Goal: Task Accomplishment & Management: Manage account settings

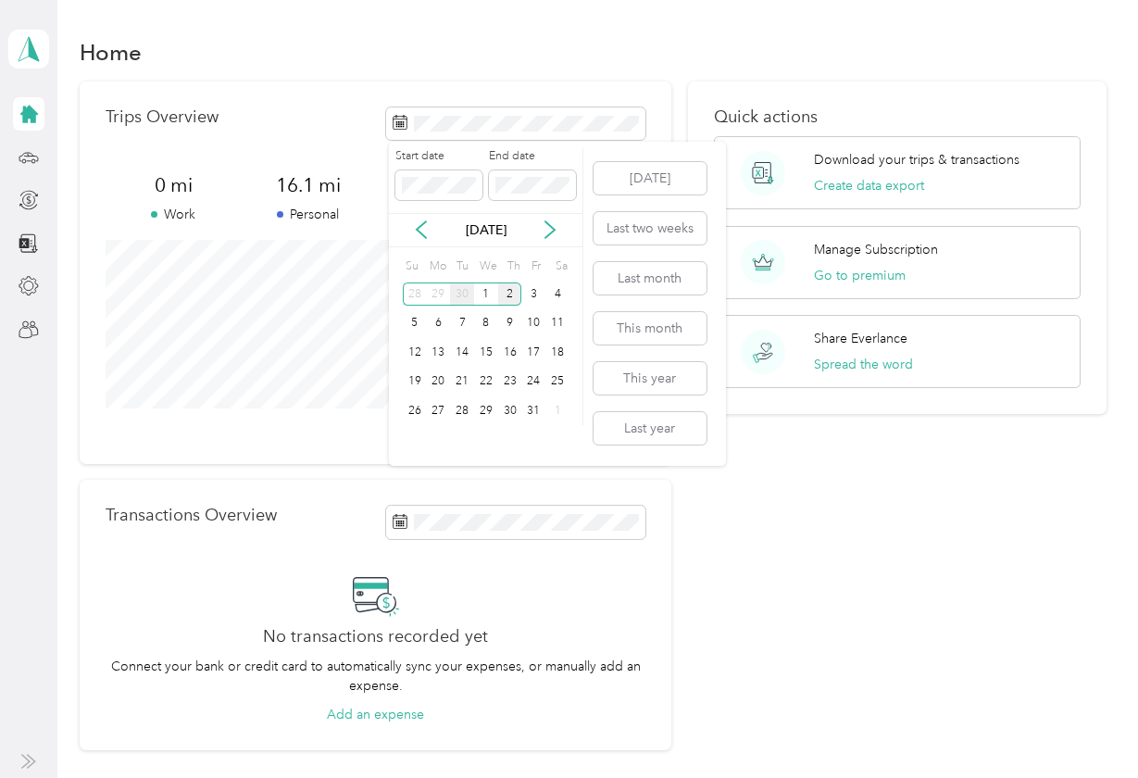
click at [462, 295] on div "30" at bounding box center [462, 294] width 24 height 23
click at [462, 295] on div "2" at bounding box center [462, 294] width 24 height 23
click at [463, 413] on div "30" at bounding box center [462, 410] width 24 height 23
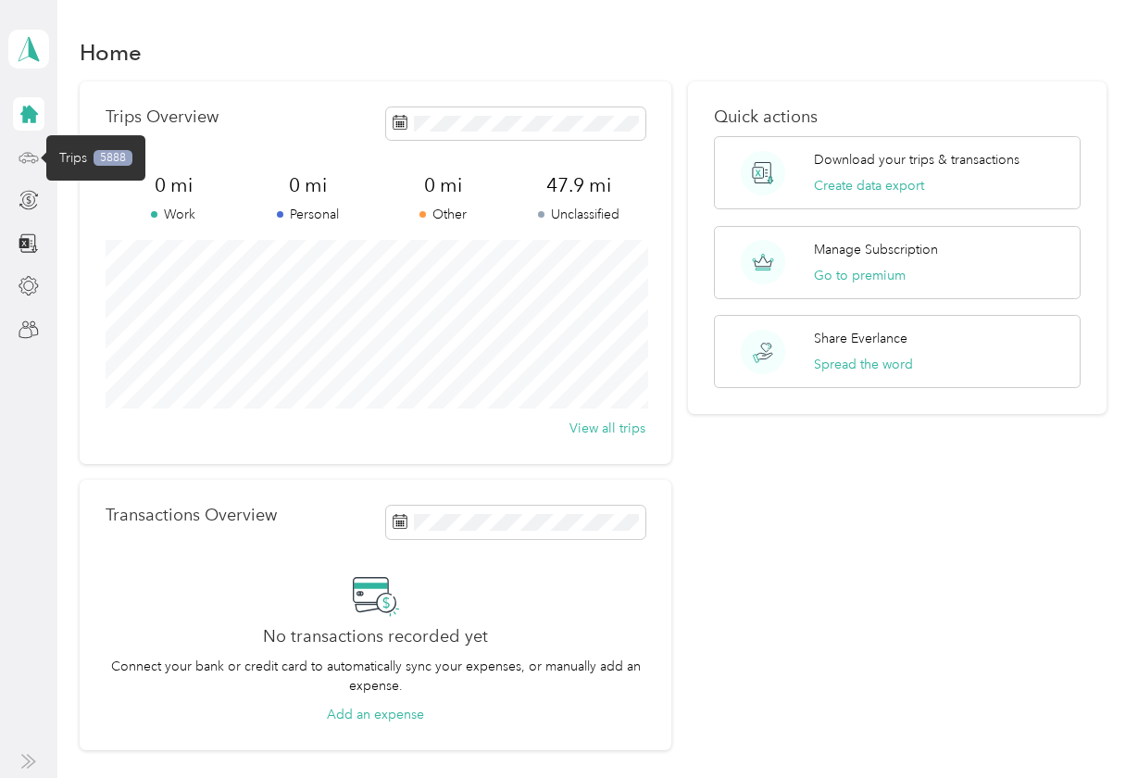
click at [30, 158] on icon at bounding box center [29, 157] width 20 height 20
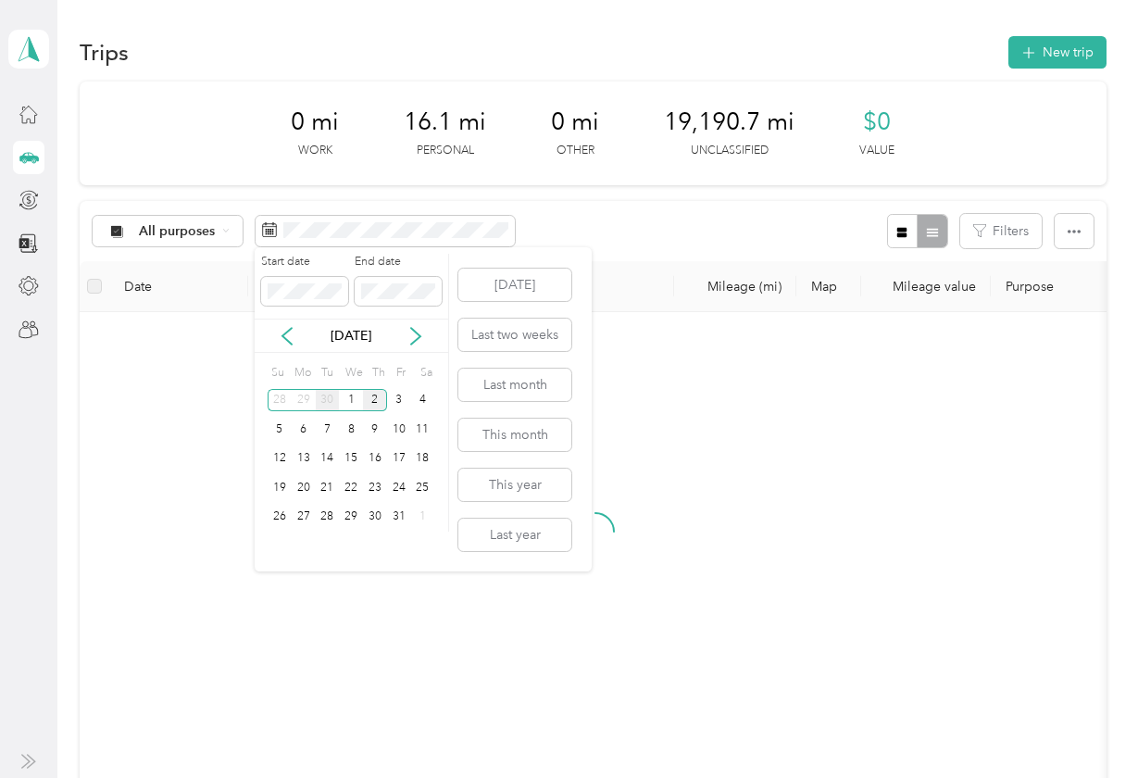
click at [326, 403] on div "30" at bounding box center [328, 400] width 24 height 23
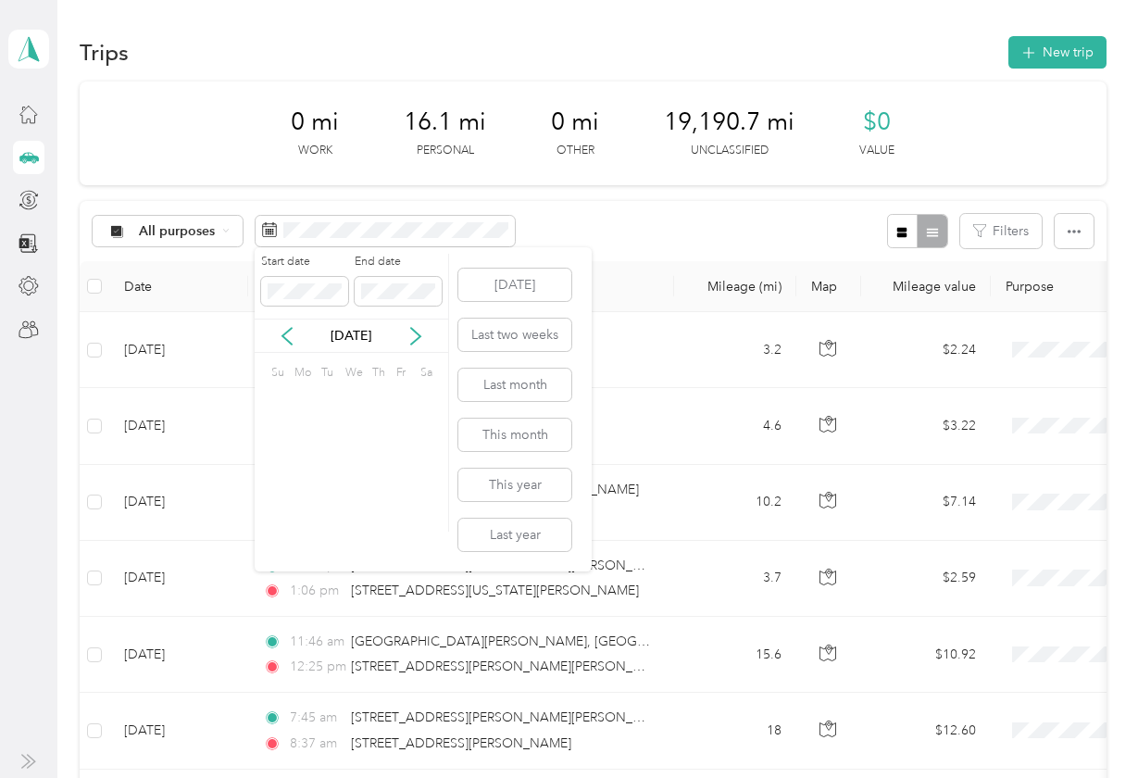
click at [326, 403] on div "2" at bounding box center [328, 400] width 24 height 23
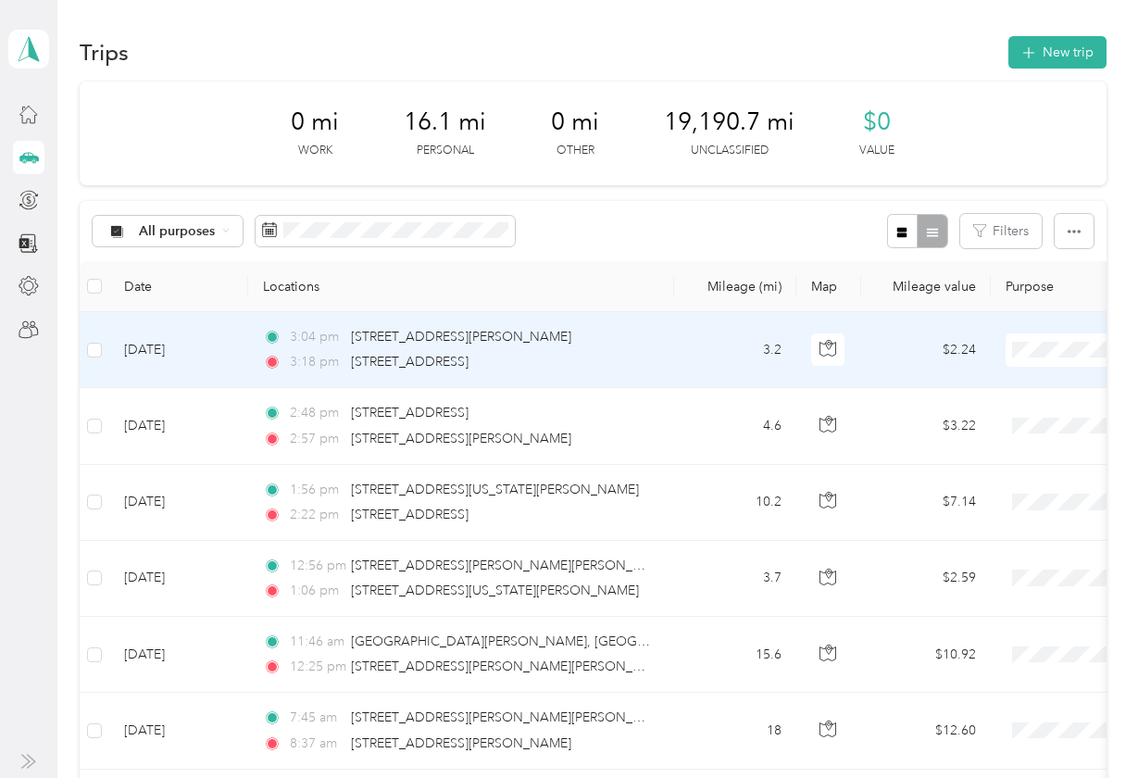
click at [685, 349] on td "3.2" at bounding box center [735, 350] width 122 height 76
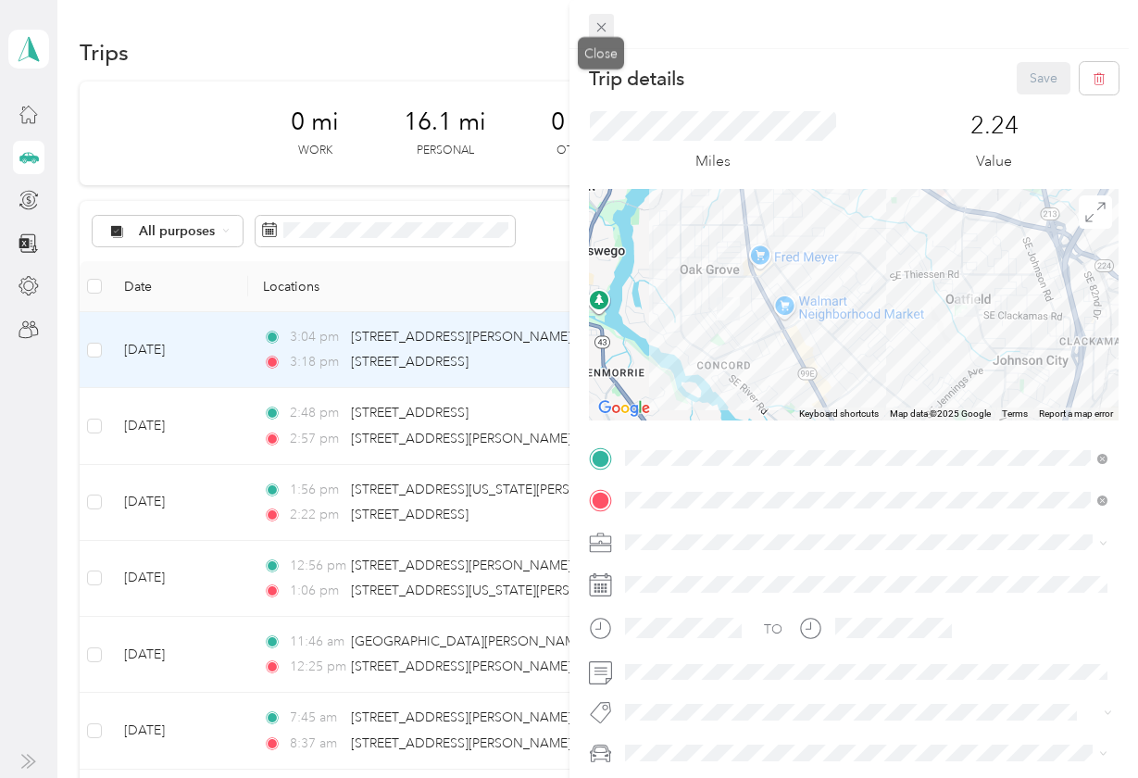
click at [602, 27] on icon at bounding box center [602, 27] width 16 height 16
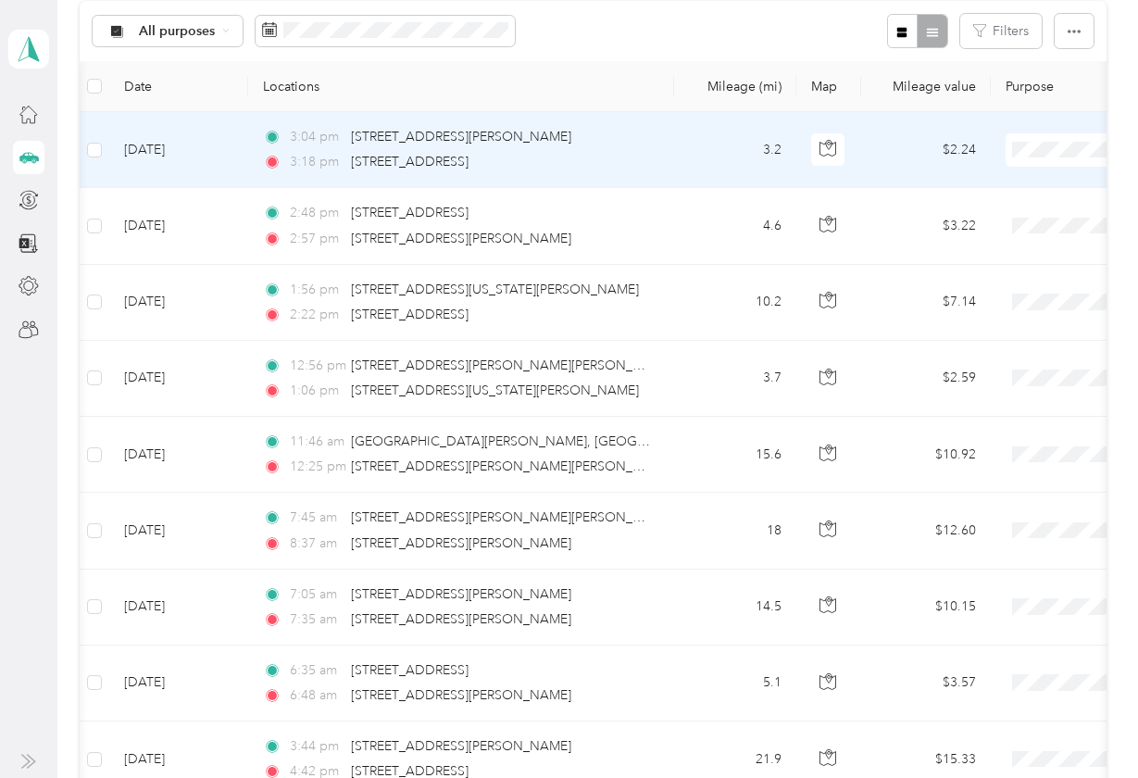
scroll to position [0, 6]
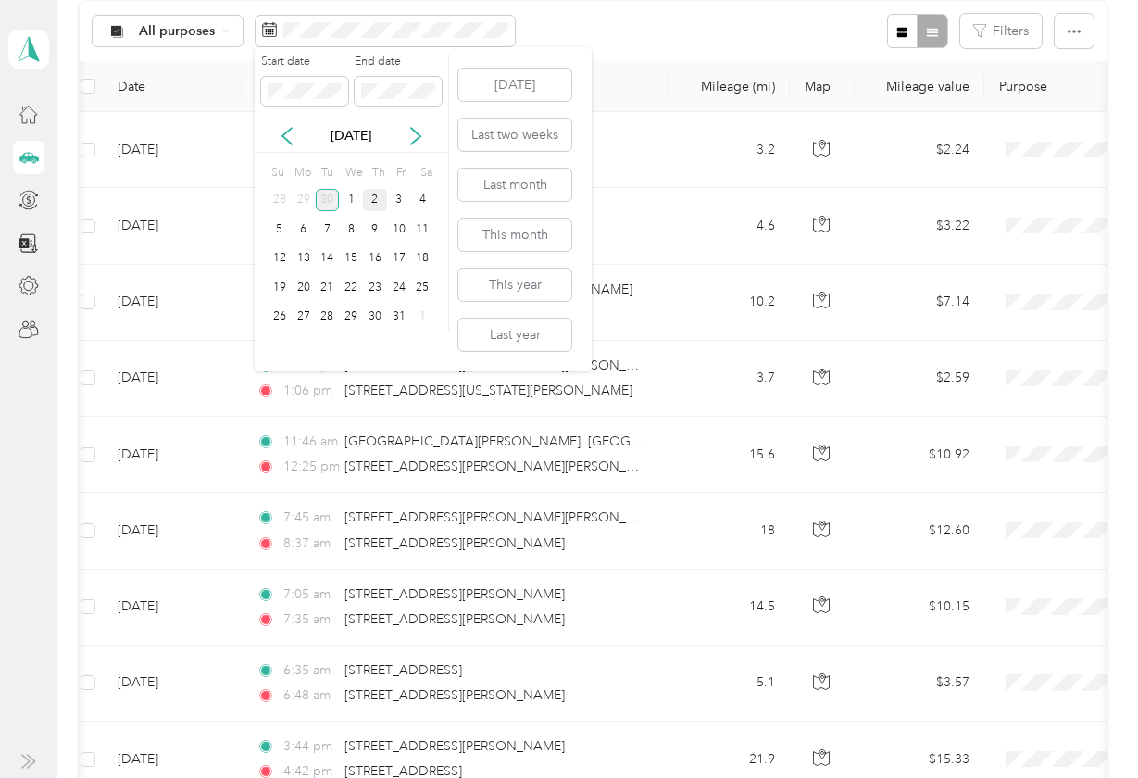
click at [333, 195] on div "30" at bounding box center [328, 200] width 24 height 23
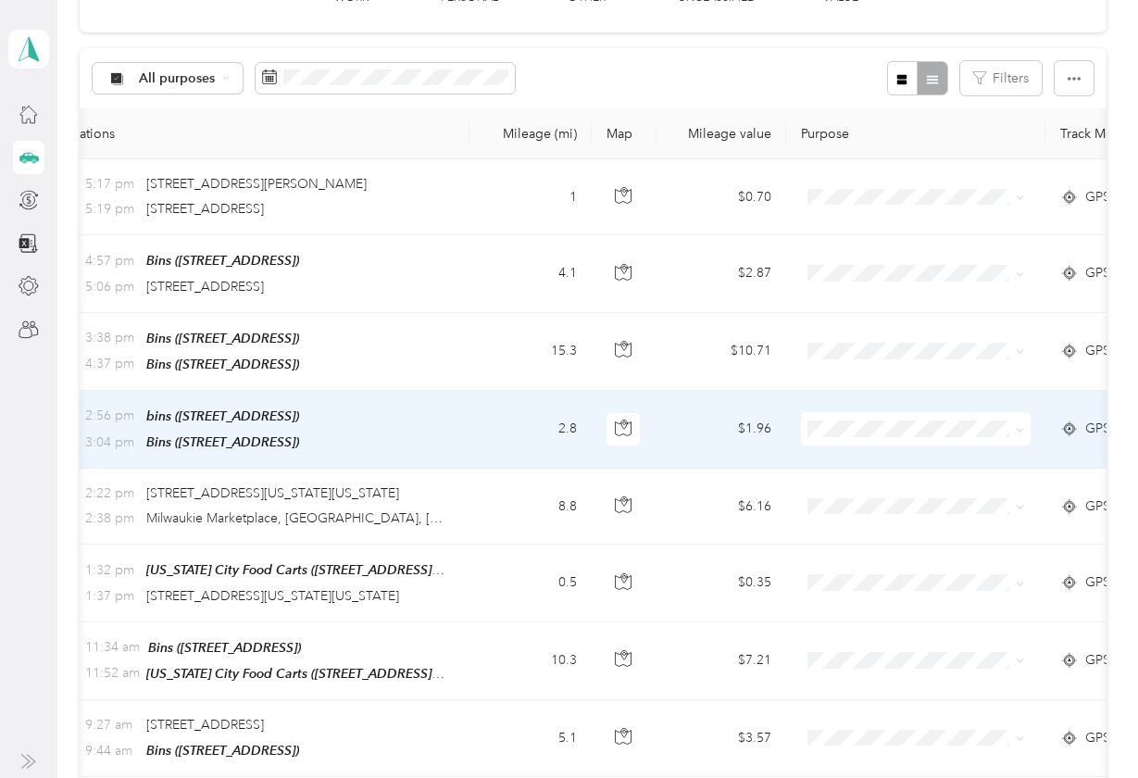
scroll to position [0, 222]
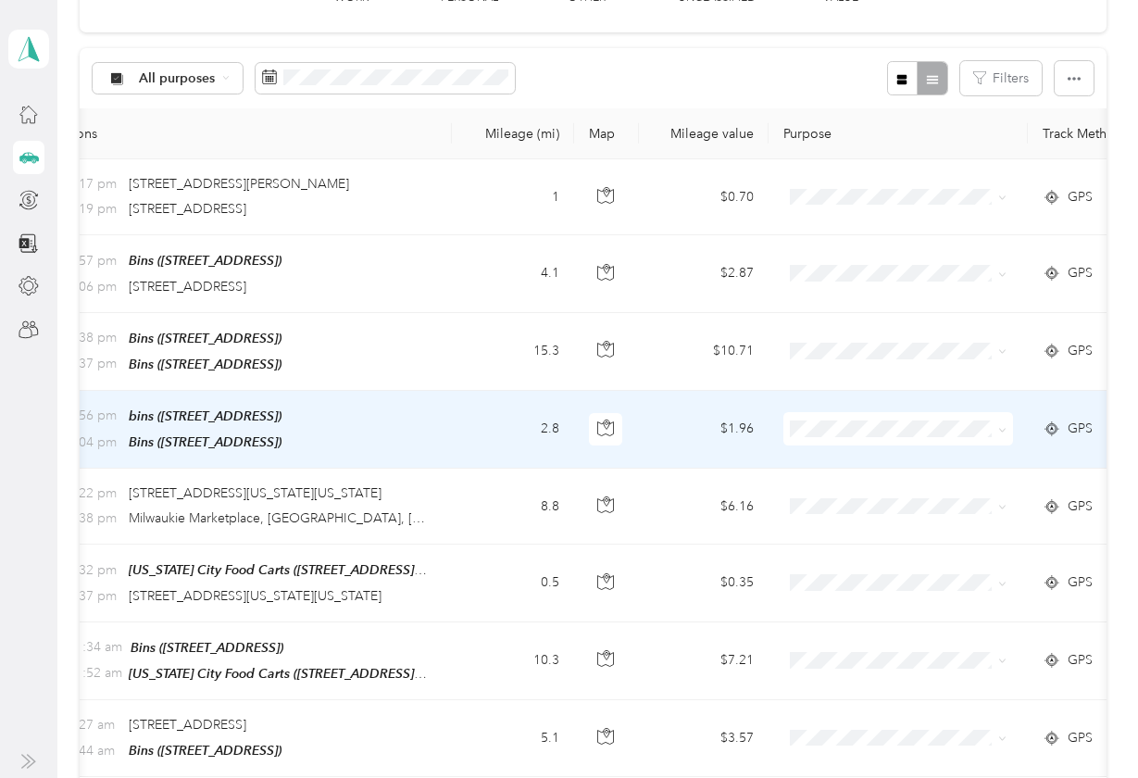
click at [1087, 423] on span "GPS" at bounding box center [1080, 429] width 25 height 20
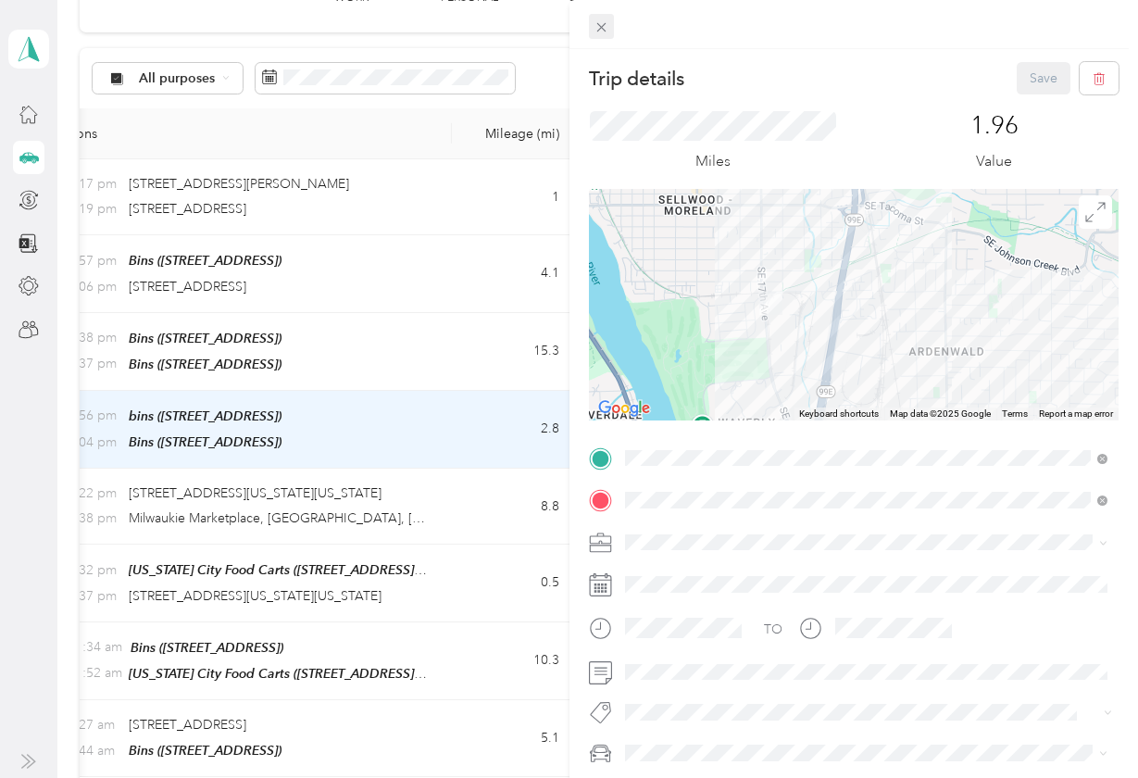
click at [607, 22] on icon at bounding box center [602, 27] width 16 height 16
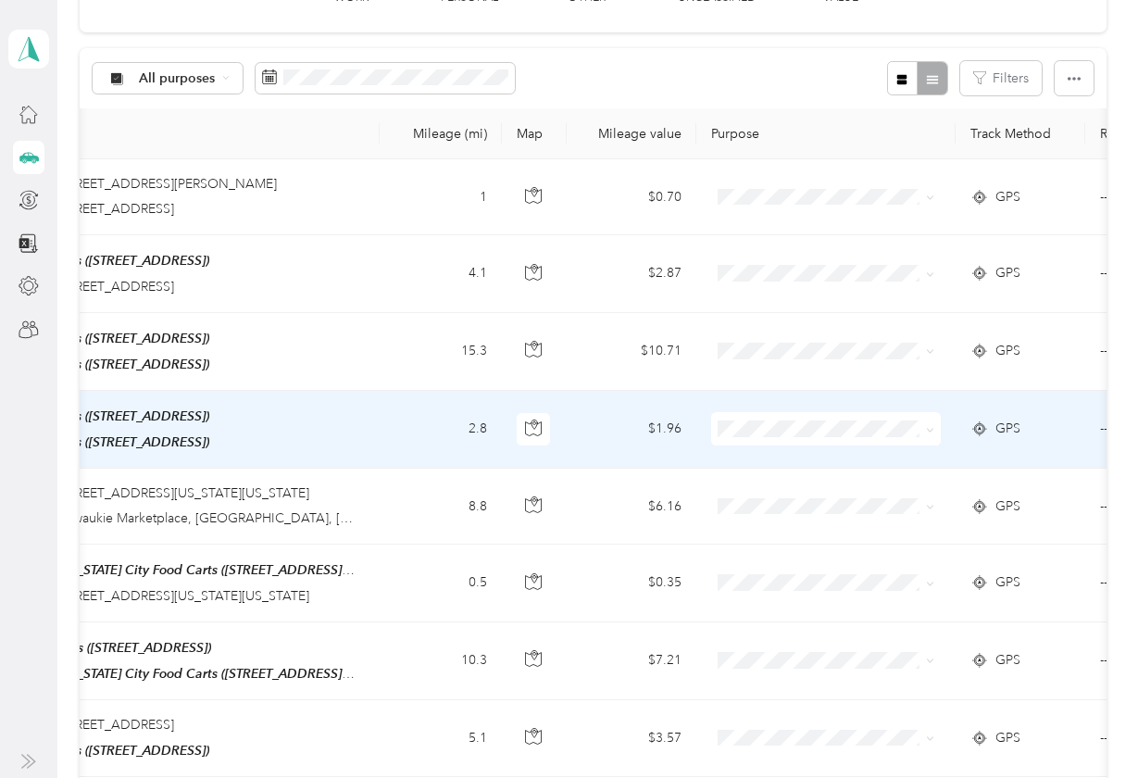
scroll to position [0, 496]
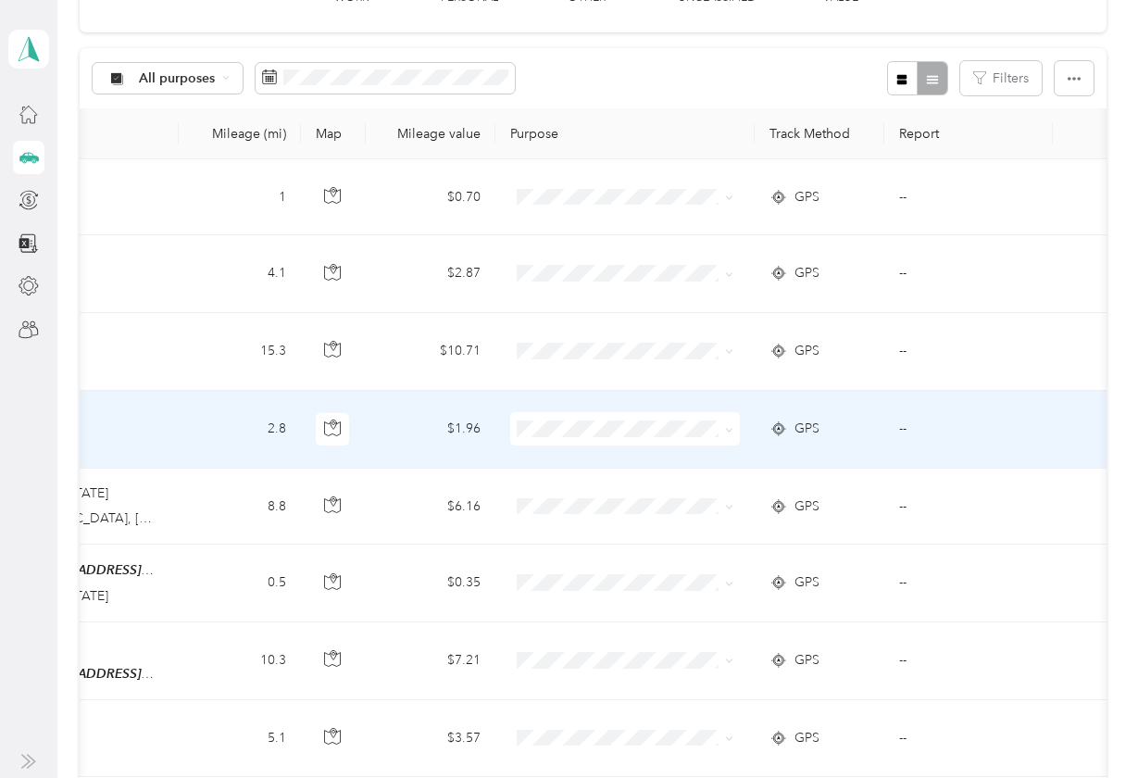
click at [803, 422] on span "GPS" at bounding box center [807, 429] width 25 height 20
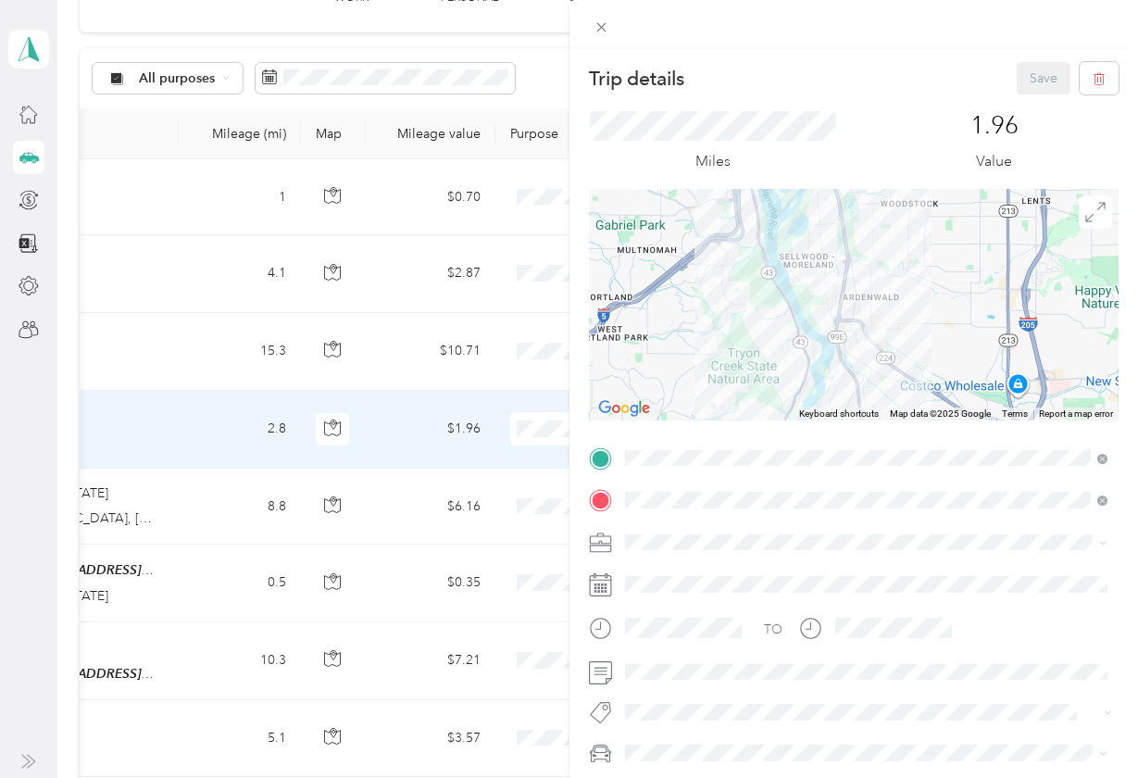
click at [837, 86] on div "Trip details Save" at bounding box center [854, 78] width 531 height 32
click at [596, 28] on icon at bounding box center [602, 27] width 16 height 16
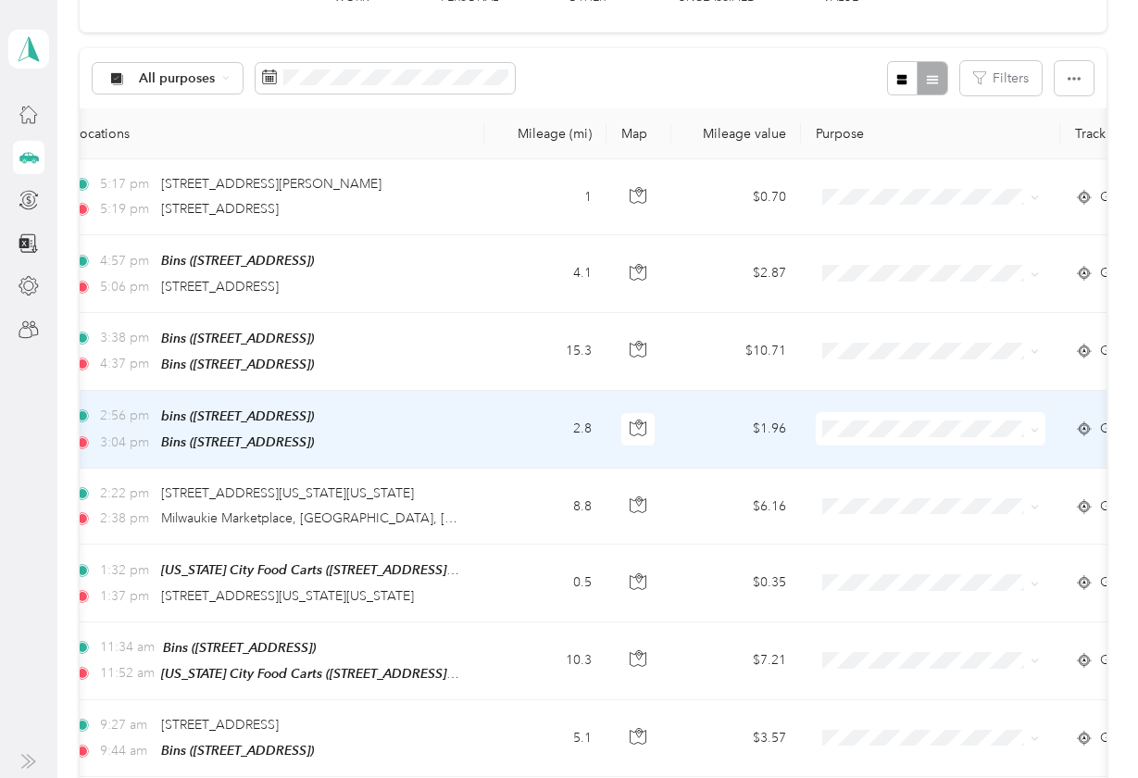
scroll to position [0, 193]
